Goal: Transaction & Acquisition: Book appointment/travel/reservation

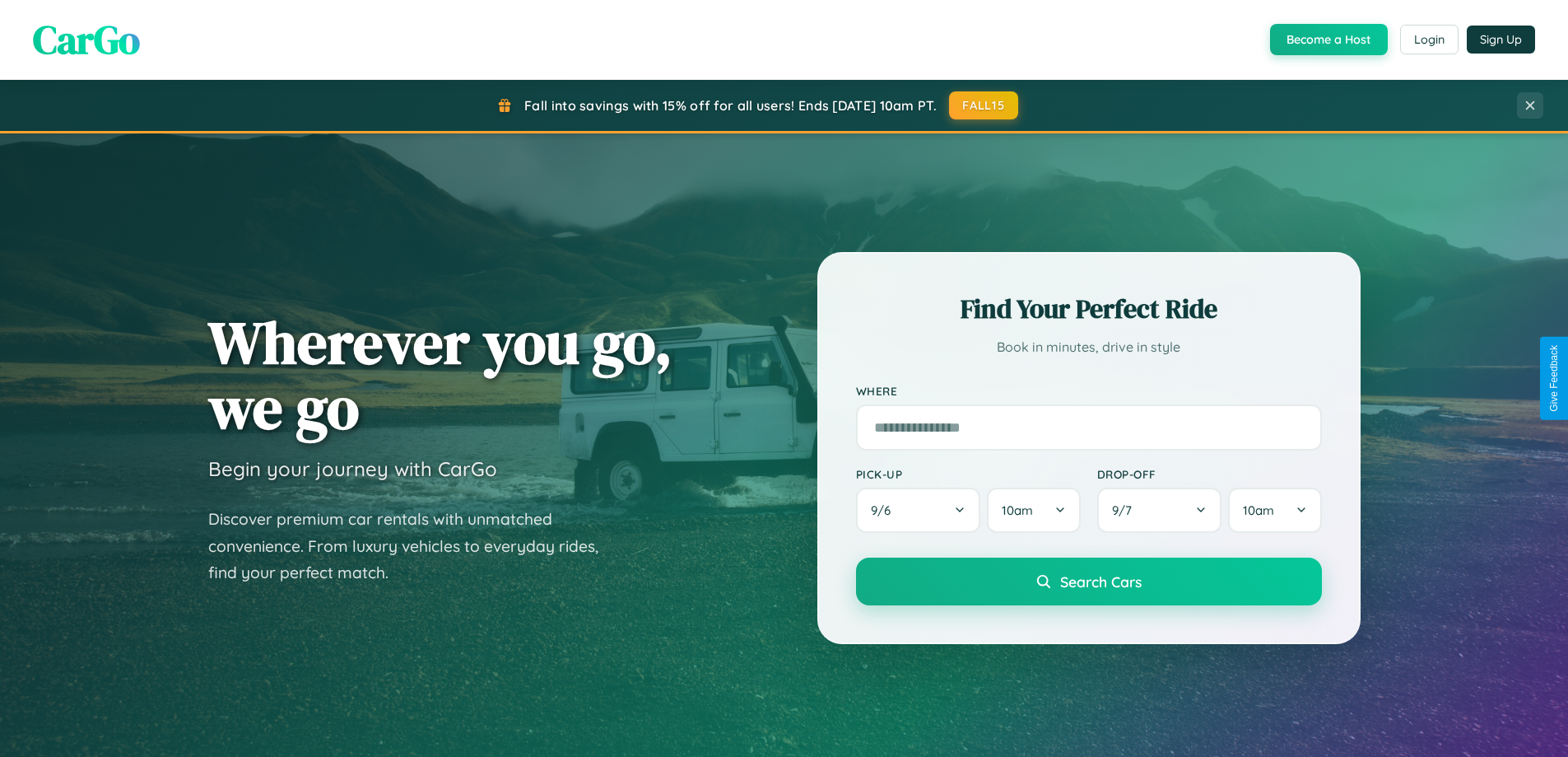
scroll to position [710, 0]
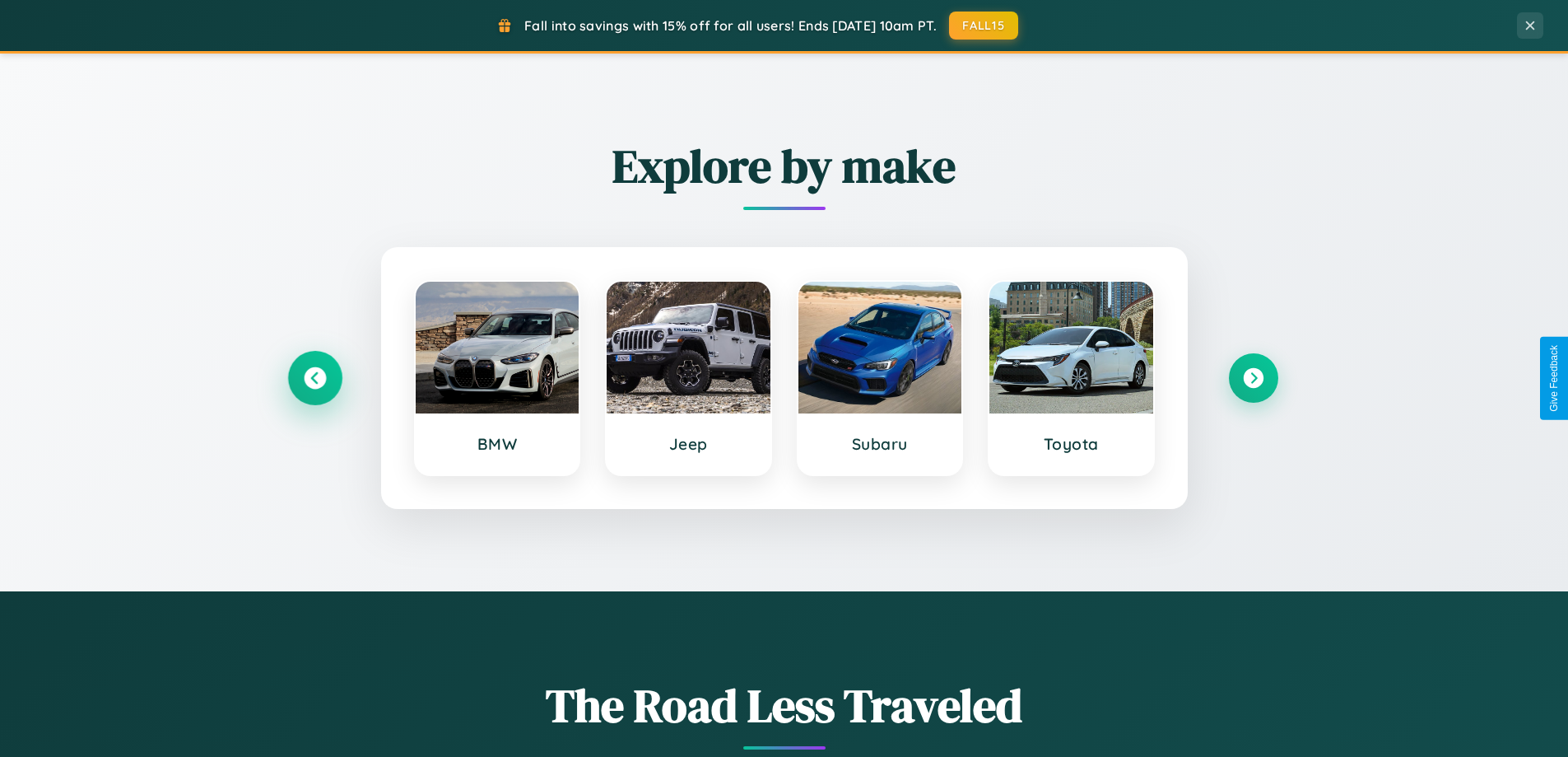
click at [315, 378] on icon at bounding box center [315, 379] width 23 height 23
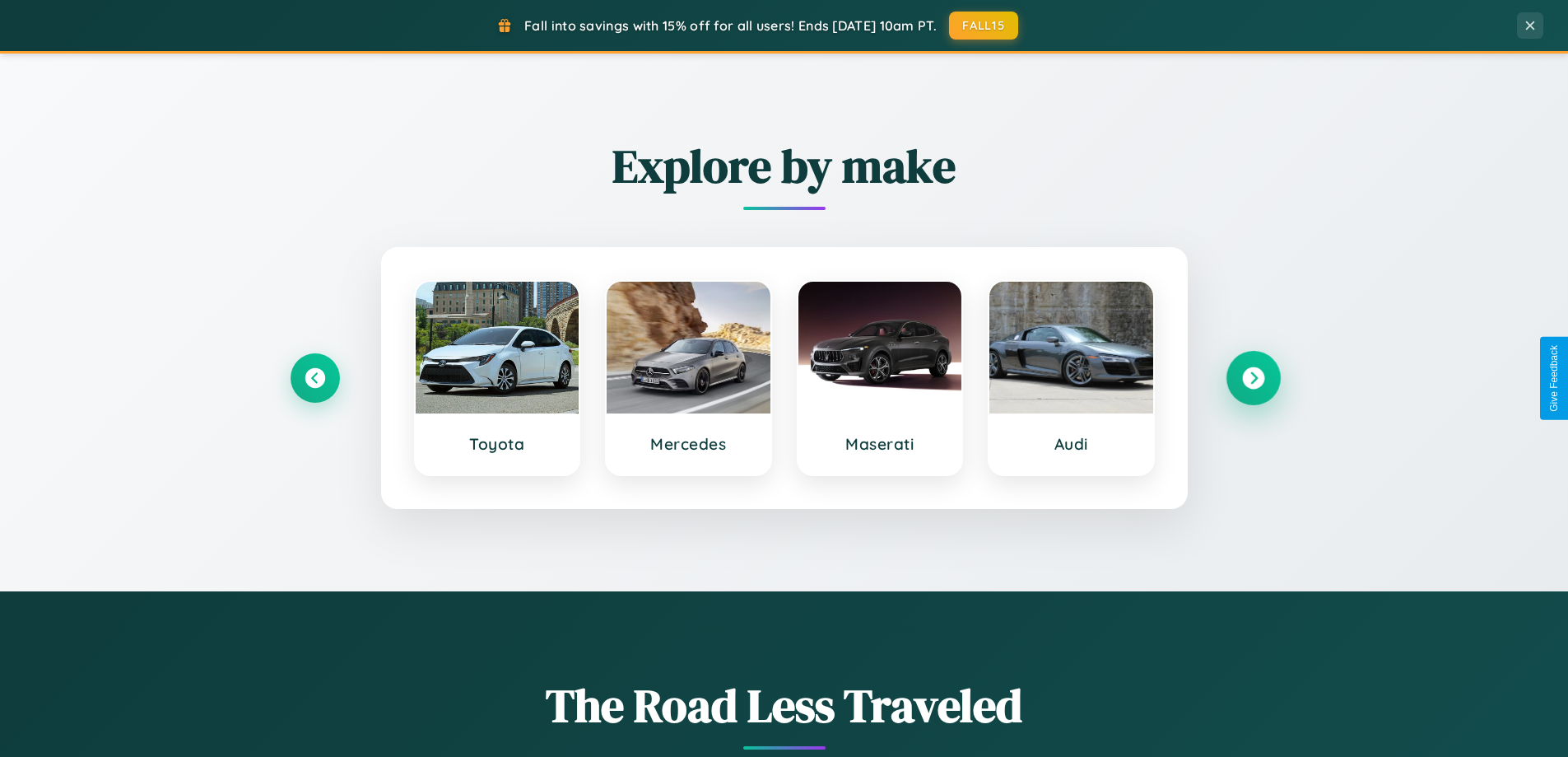
click at [1253, 378] on icon at bounding box center [1253, 379] width 23 height 23
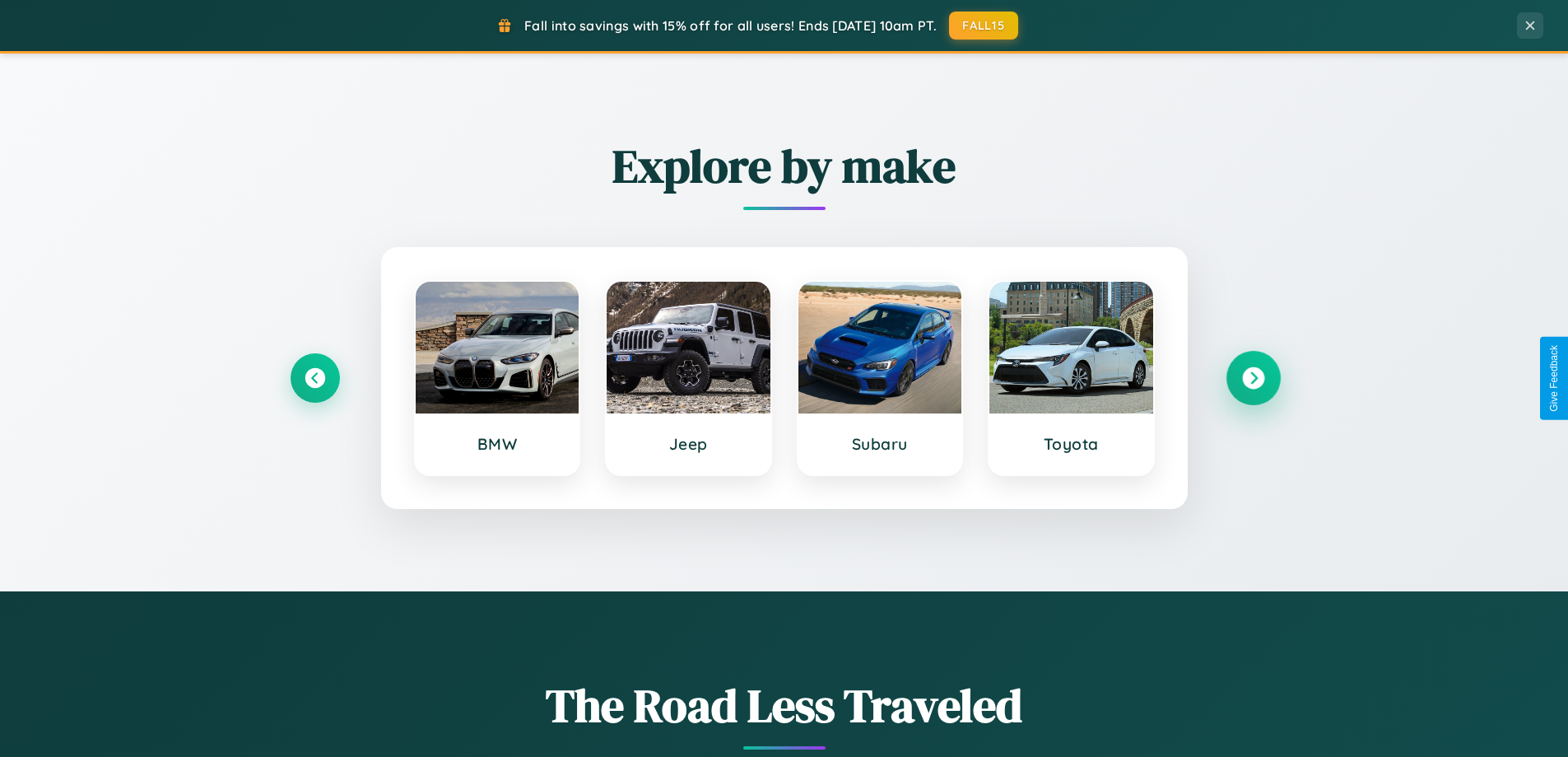
click at [1253, 378] on icon at bounding box center [1253, 379] width 23 height 23
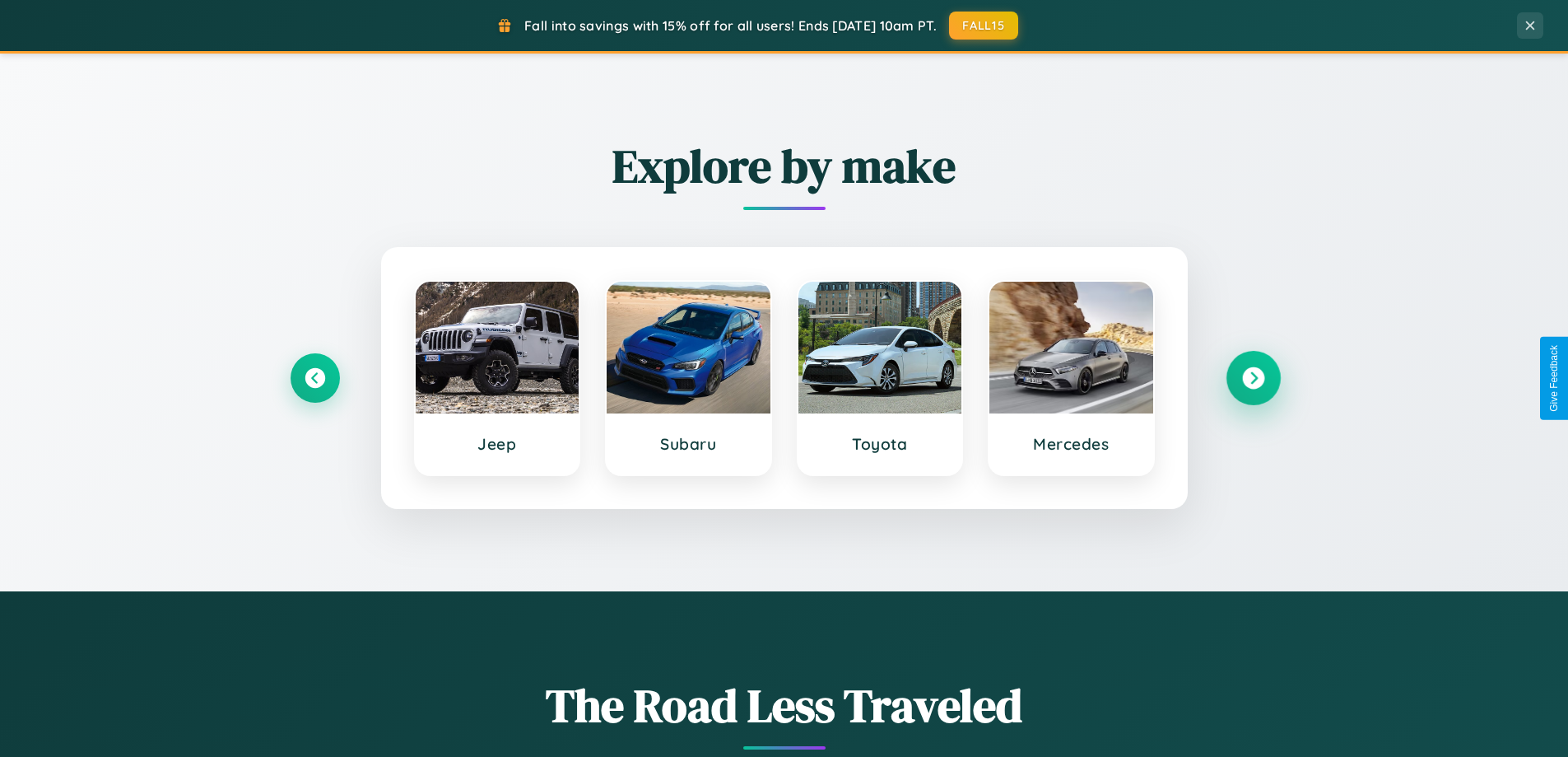
click at [1253, 378] on icon at bounding box center [1253, 379] width 23 height 23
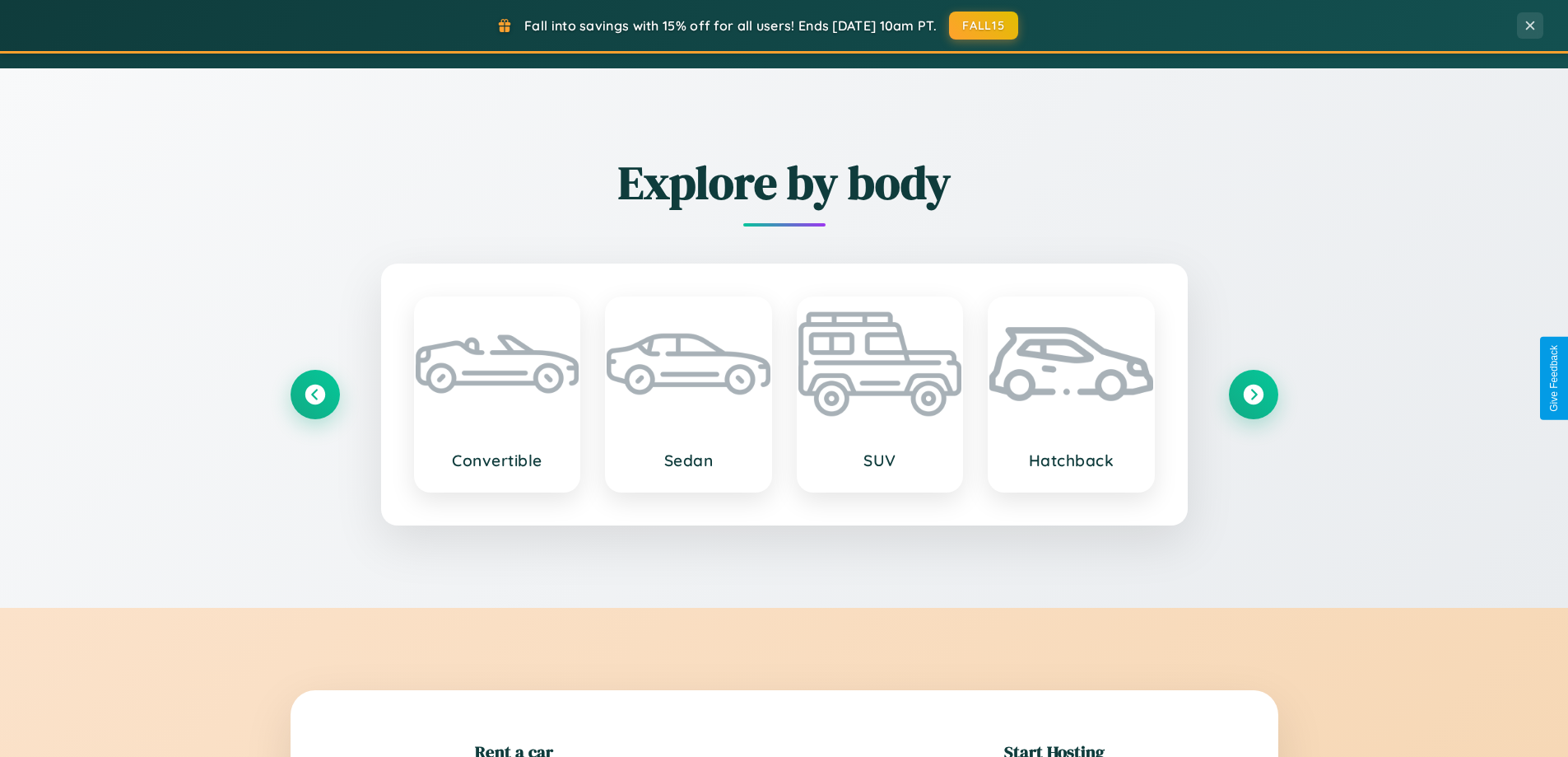
scroll to position [2645, 0]
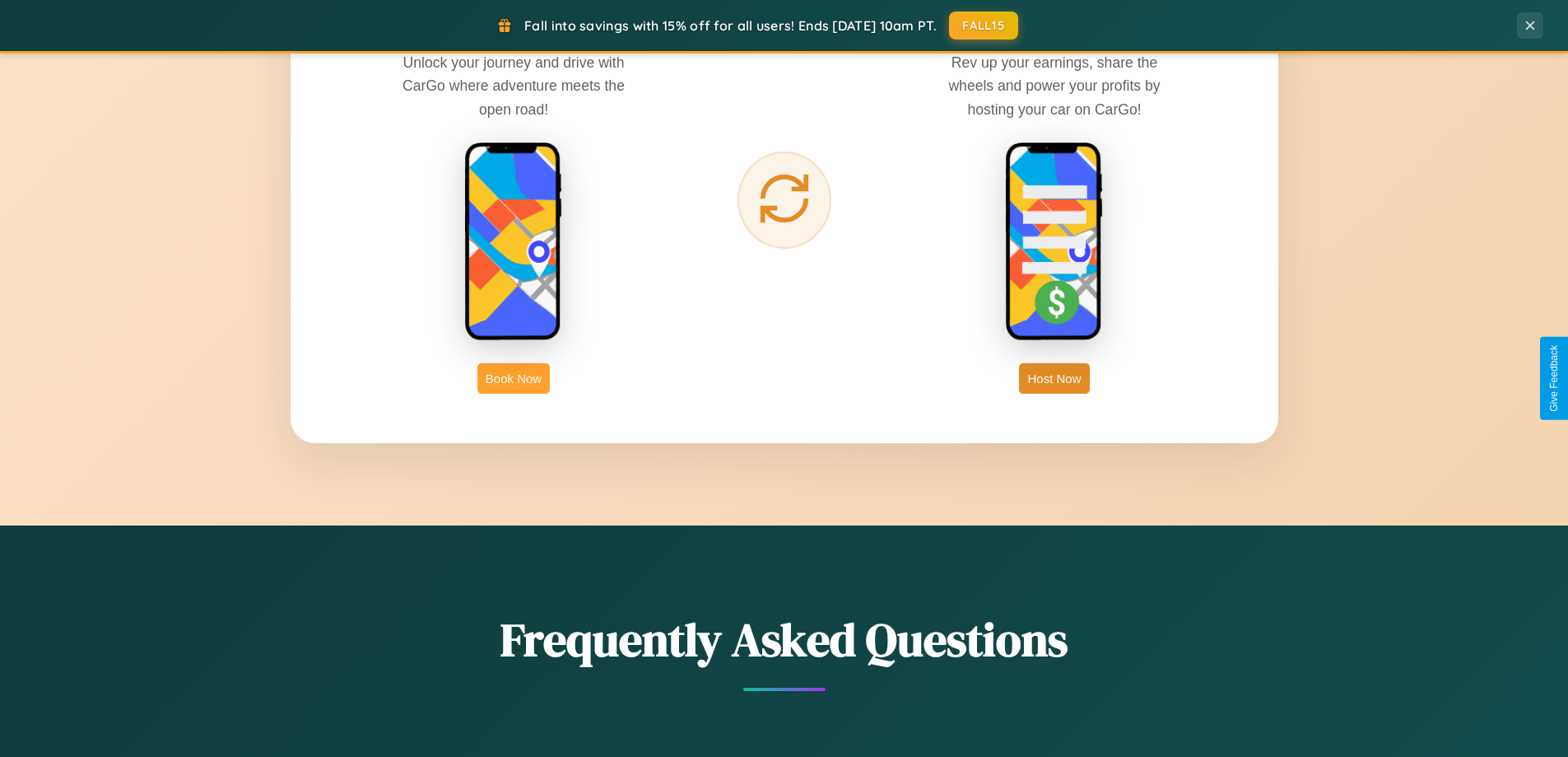
click at [514, 378] on button "Book Now" at bounding box center [513, 378] width 73 height 30
